Goal: Task Accomplishment & Management: Manage account settings

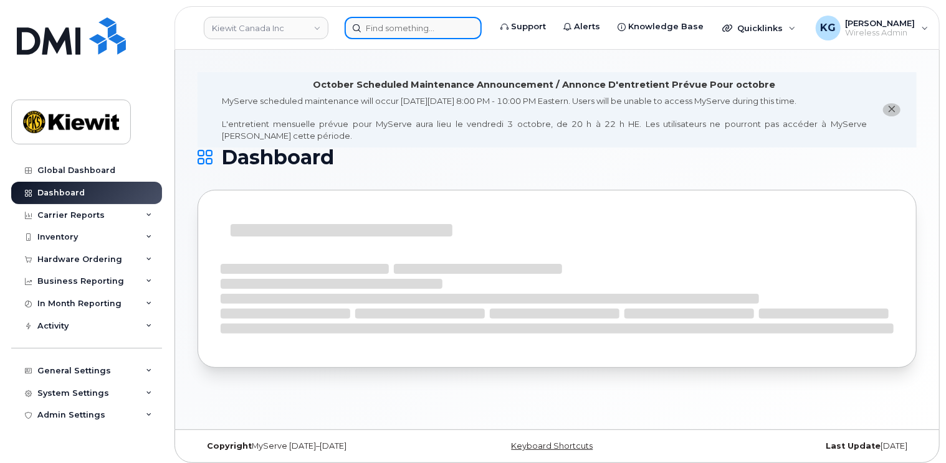
click at [423, 24] on input at bounding box center [412, 28] width 137 height 22
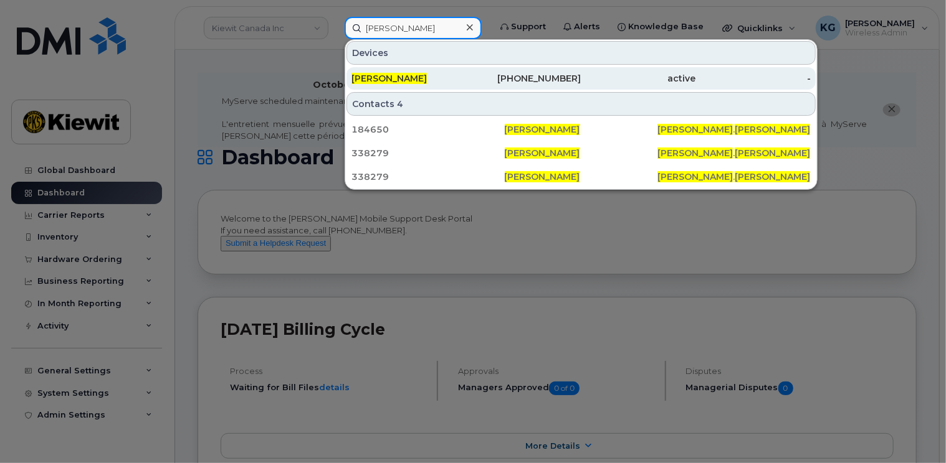
type input "[PERSON_NAME]"
click at [386, 78] on span "[PERSON_NAME]" at bounding box center [388, 78] width 75 height 11
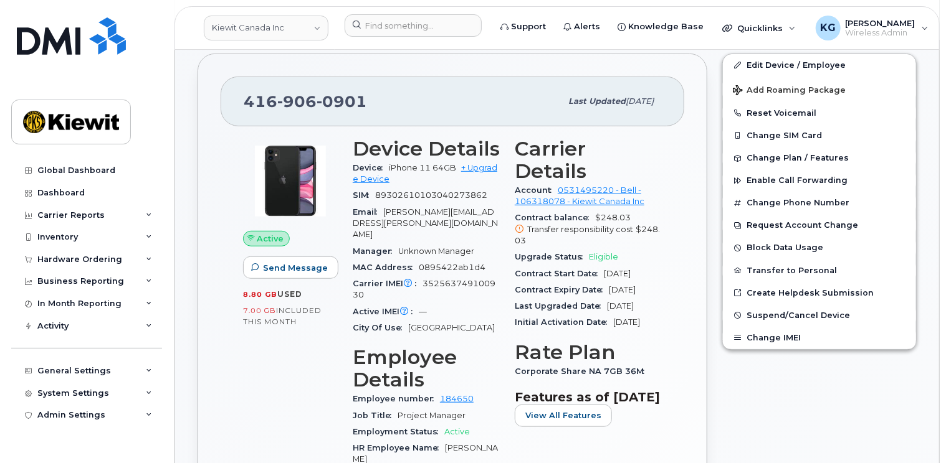
scroll to position [374, 0]
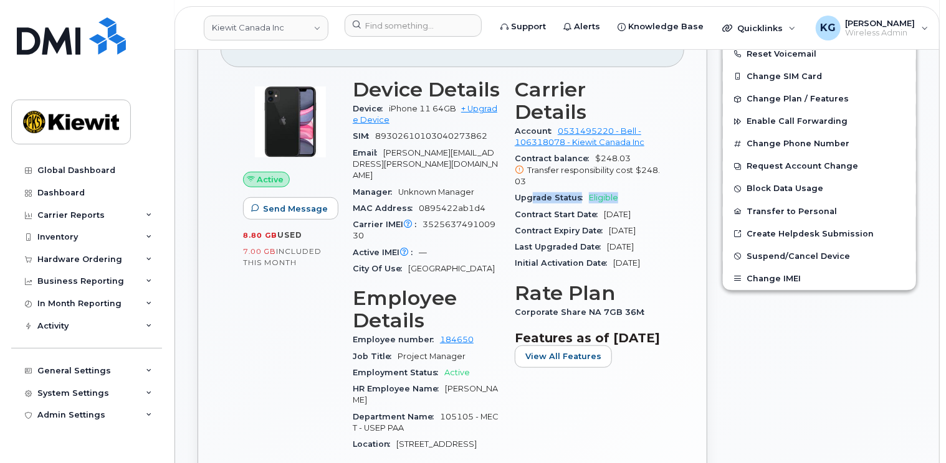
drag, startPoint x: 630, startPoint y: 162, endPoint x: 532, endPoint y: 163, distance: 97.8
click at [532, 190] on div "Upgrade Status Eligible" at bounding box center [588, 198] width 147 height 16
click at [729, 178] on button "Block Data Usage" at bounding box center [819, 189] width 193 height 22
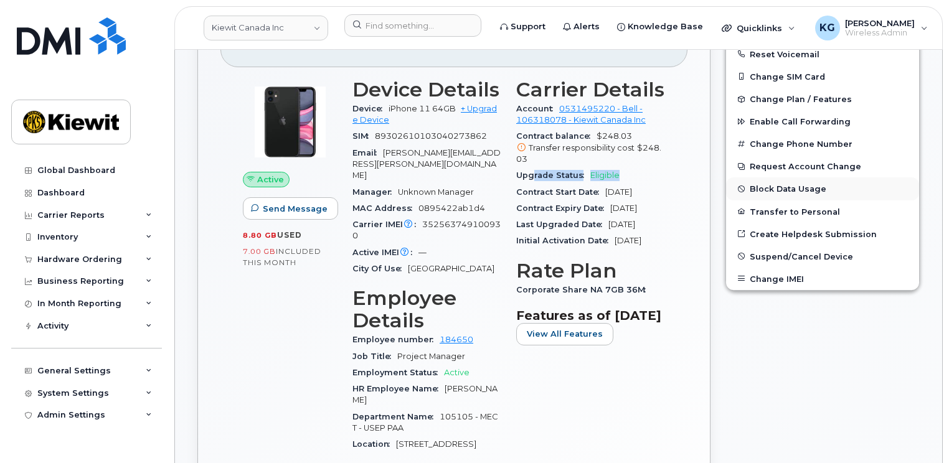
select select
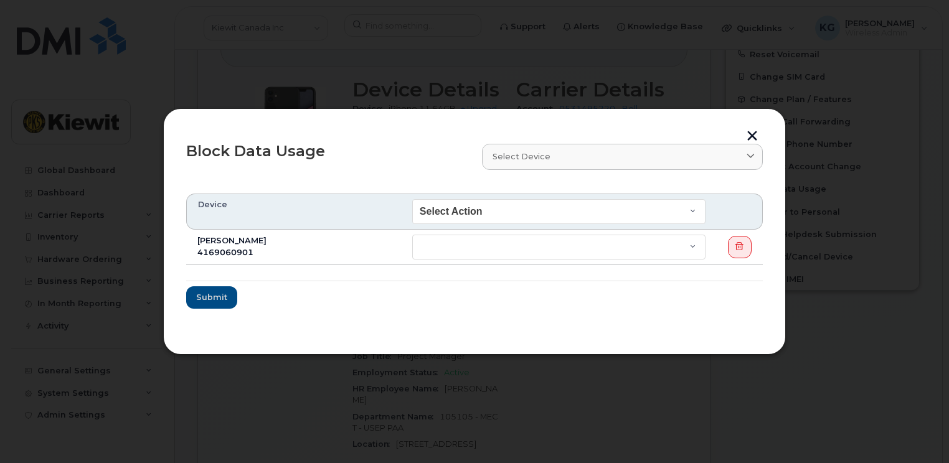
click at [757, 136] on button "button" at bounding box center [752, 137] width 19 height 13
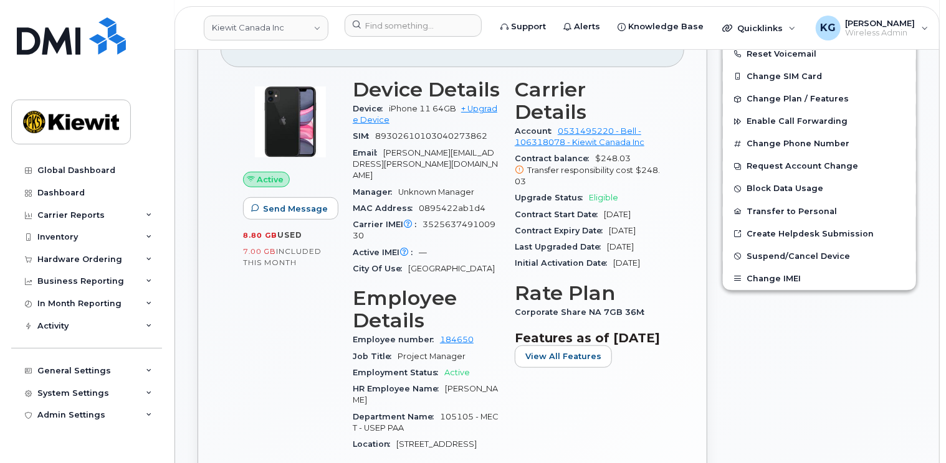
click at [581, 223] on div "Contract Expiry Date Mar 29, 2026" at bounding box center [588, 231] width 147 height 16
